Goal: Communication & Community: Answer question/provide support

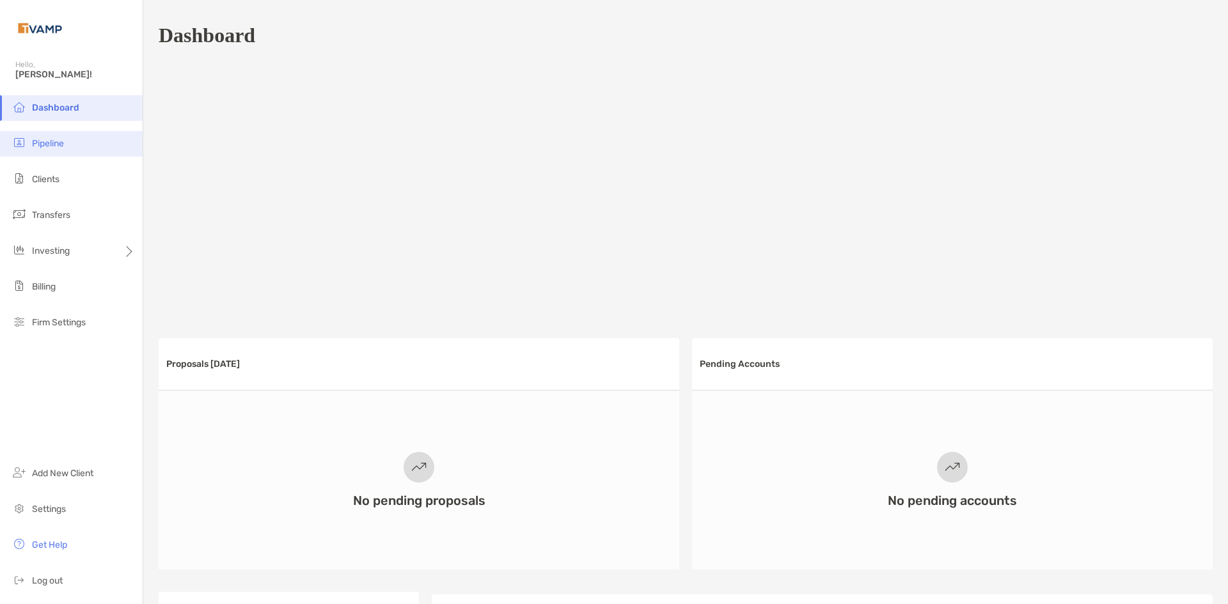
click at [55, 146] on span "Pipeline" at bounding box center [48, 143] width 32 height 11
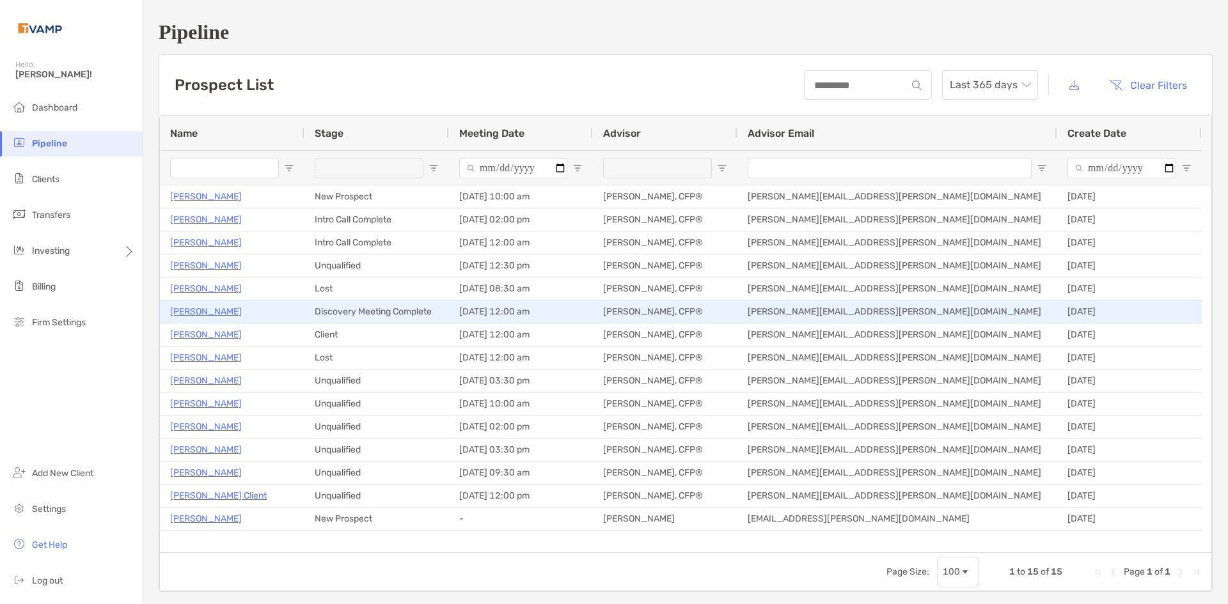
click at [196, 313] on p "Ria Voss" at bounding box center [206, 312] width 72 height 16
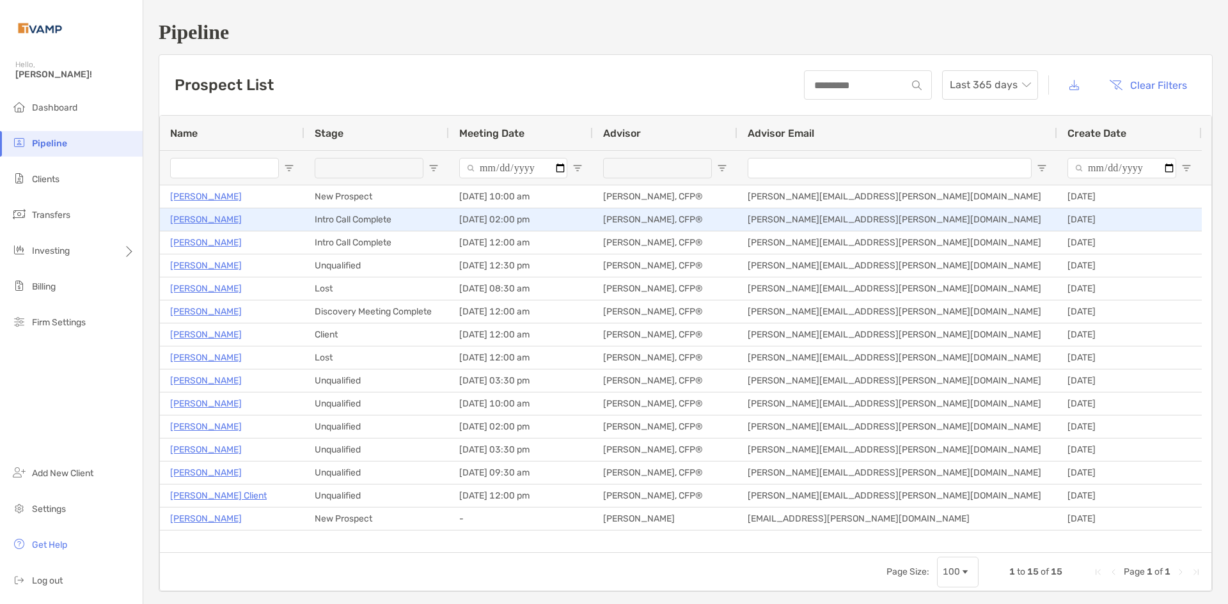
click at [216, 220] on p "Teja Suvarna" at bounding box center [206, 220] width 72 height 16
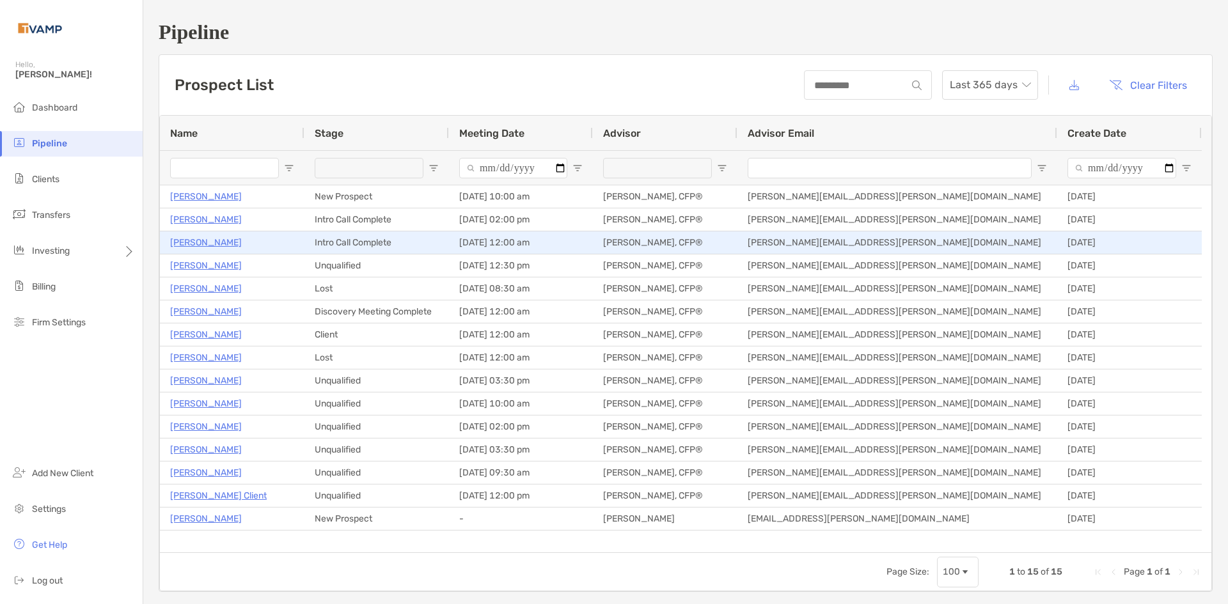
click at [218, 239] on p "Elaine Cashion" at bounding box center [206, 243] width 72 height 16
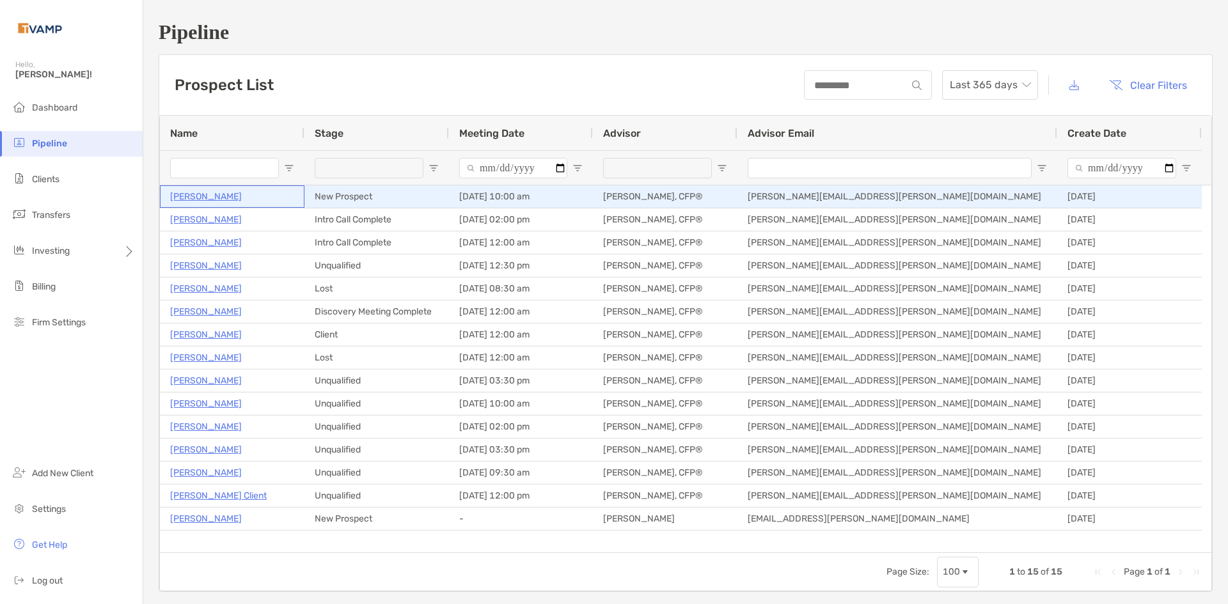
click at [196, 196] on p "[PERSON_NAME]" at bounding box center [206, 197] width 72 height 16
click at [238, 196] on p "[PERSON_NAME]" at bounding box center [206, 197] width 72 height 16
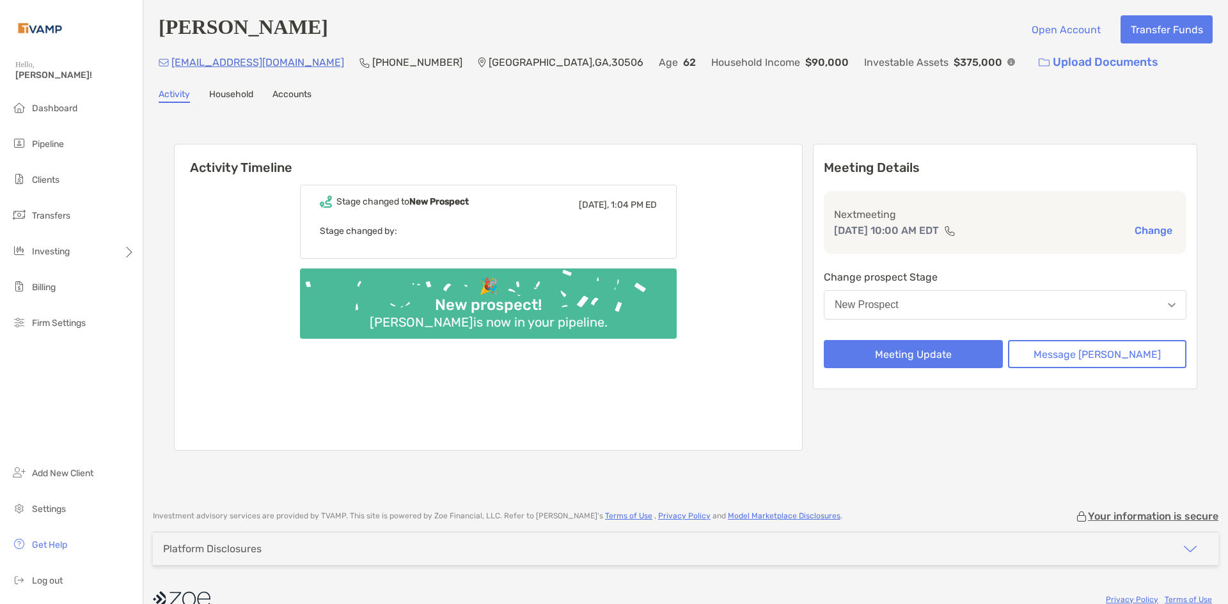
click at [250, 90] on link "Household" at bounding box center [231, 96] width 44 height 14
click at [242, 94] on link "Household" at bounding box center [231, 96] width 44 height 14
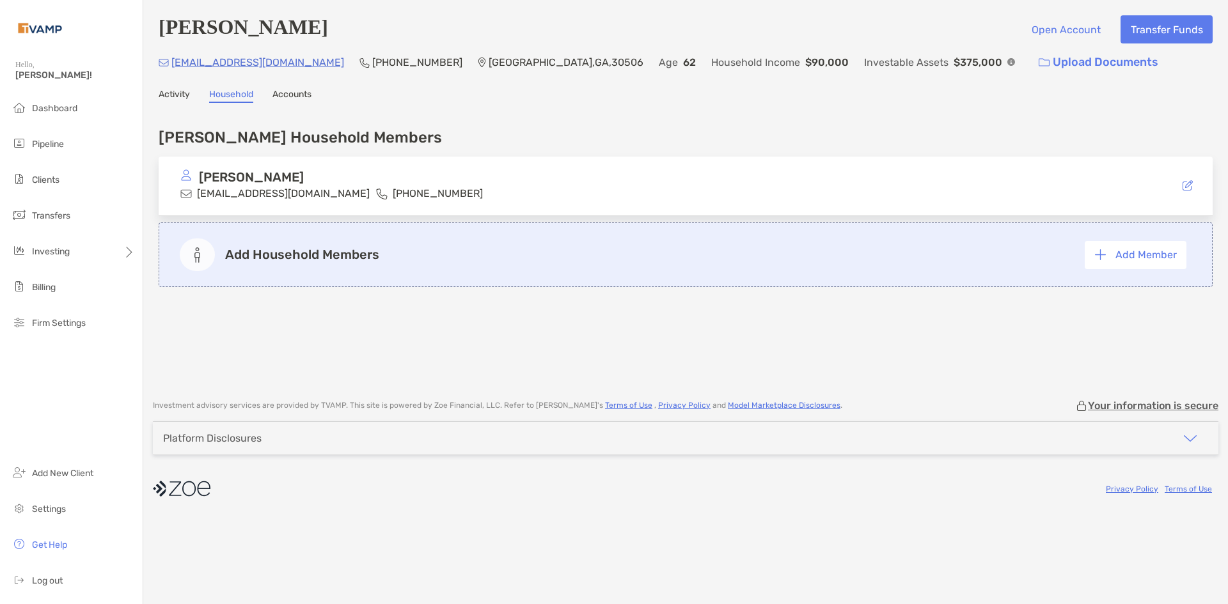
click at [299, 94] on link "Accounts" at bounding box center [291, 96] width 39 height 14
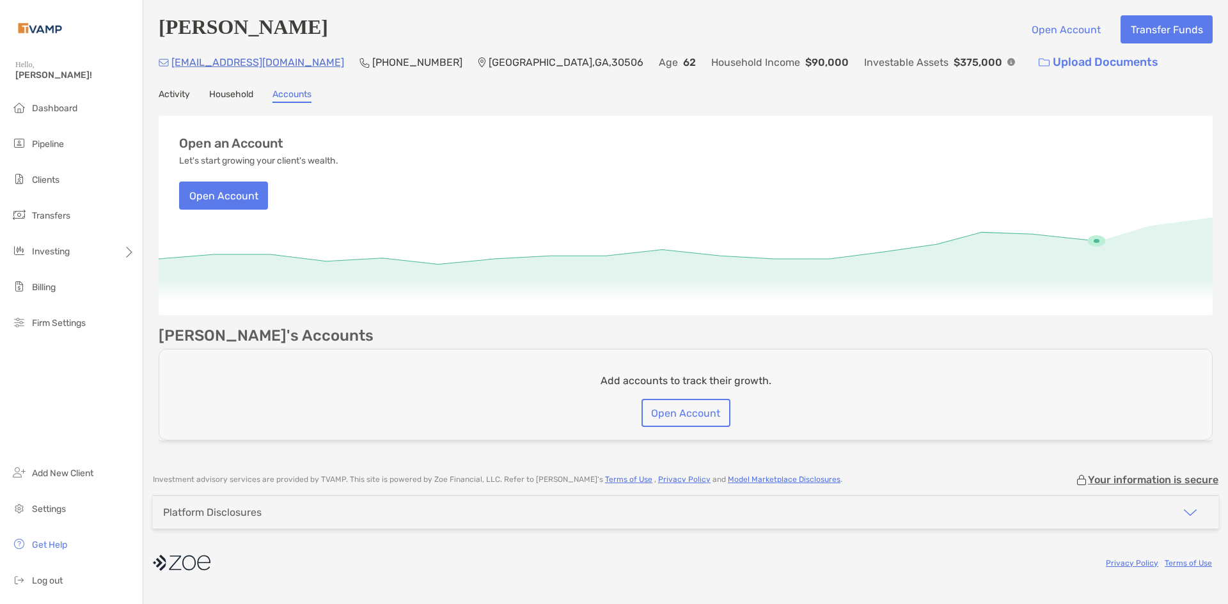
click at [171, 99] on link "Activity" at bounding box center [174, 96] width 31 height 14
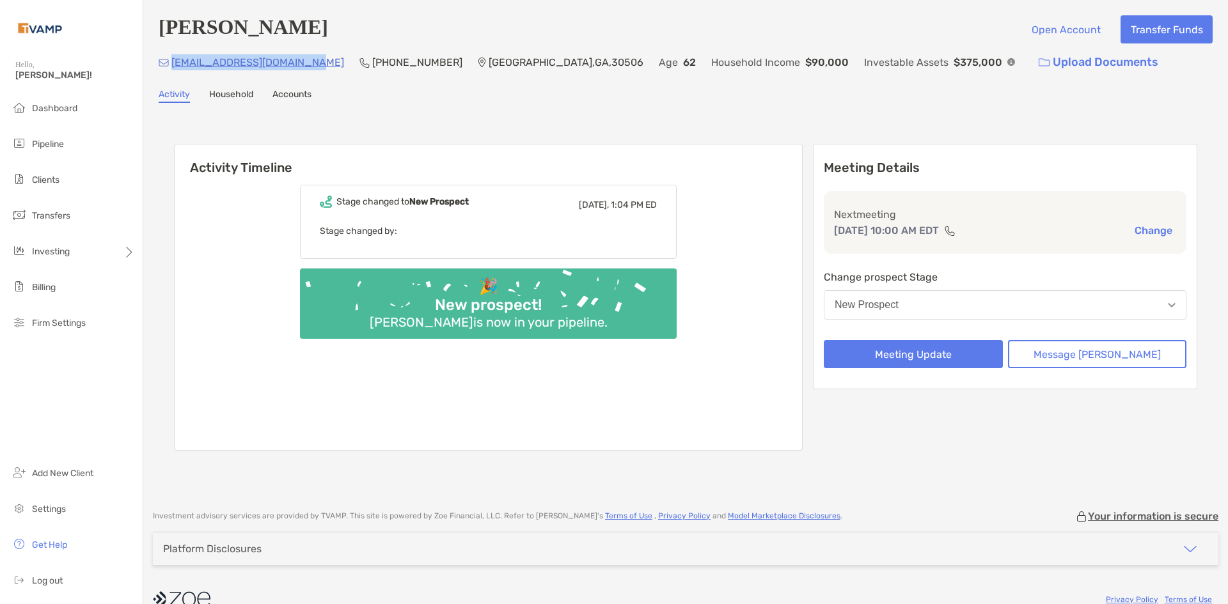
drag, startPoint x: 310, startPoint y: 65, endPoint x: 176, endPoint y: 61, distance: 133.7
click at [176, 61] on div "mjcourtreporter@gmail.com (770) 241-1500 Gainesville , GA , 30506 Age 62 Househ…" at bounding box center [686, 62] width 1054 height 27
copy p "[EMAIL_ADDRESS][DOMAIN_NAME]"
click at [407, 63] on div "mjcourtreporter@gmail.com (770) 241-1500 Gainesville , GA , 30506 Age 62 Househ…" at bounding box center [686, 62] width 1054 height 27
drag, startPoint x: 405, startPoint y: 59, endPoint x: 334, endPoint y: 65, distance: 71.3
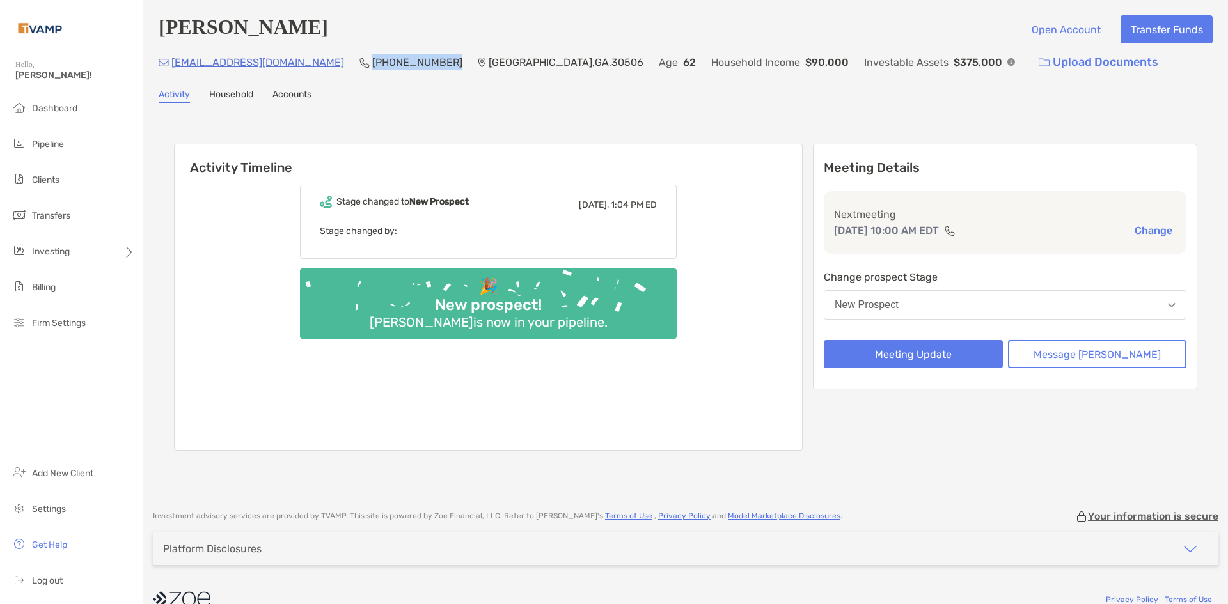
click at [334, 65] on div "mjcourtreporter@gmail.com (770) 241-1500 Gainesville , GA , 30506 Age 62 Househ…" at bounding box center [686, 62] width 1054 height 27
copy p "[PHONE_NUMBER]"
click at [230, 96] on link "Household" at bounding box center [231, 96] width 44 height 14
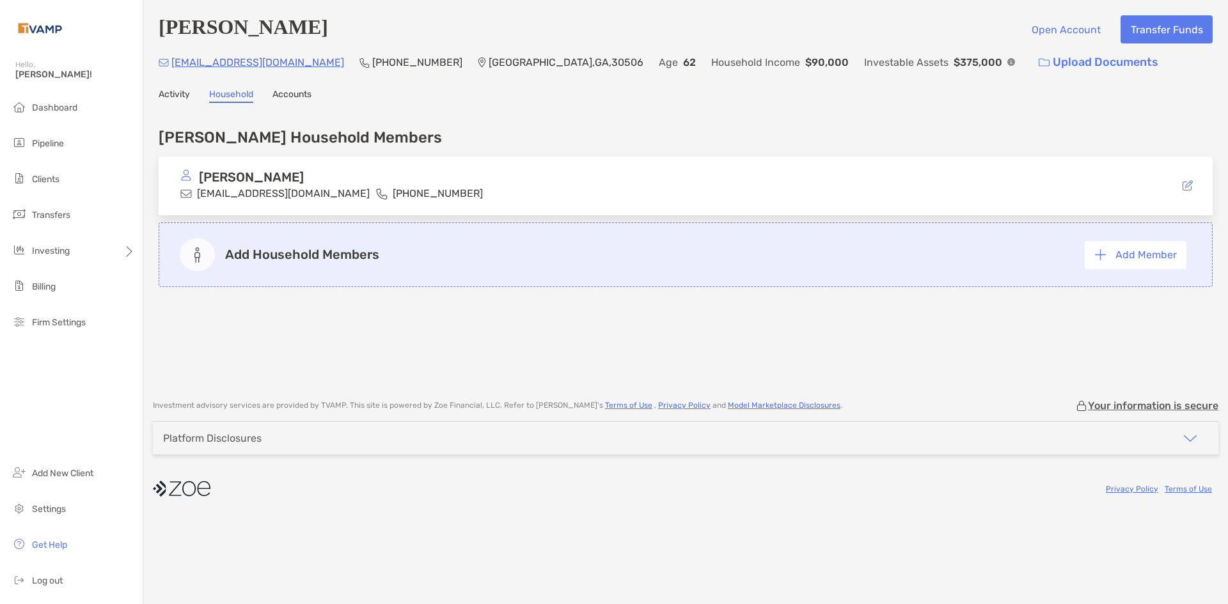
click at [182, 94] on link "Activity" at bounding box center [174, 96] width 31 height 14
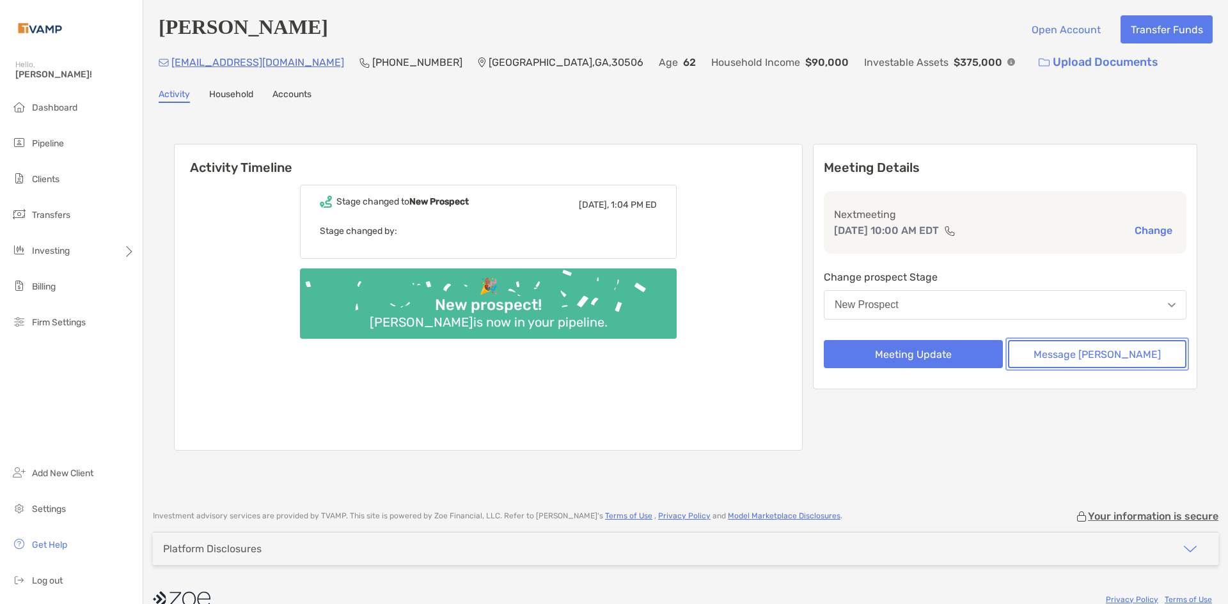
click at [1072, 354] on button "Message [PERSON_NAME]" at bounding box center [1097, 354] width 179 height 28
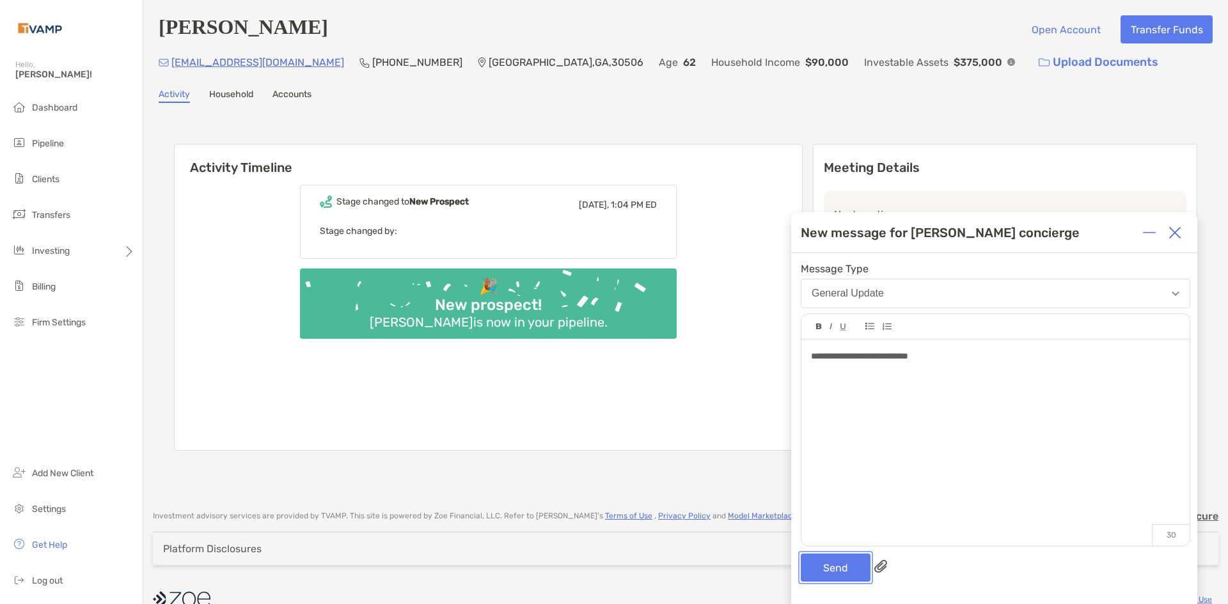
click at [832, 565] on button "Send" at bounding box center [836, 568] width 70 height 28
